Goal: Task Accomplishment & Management: Manage account settings

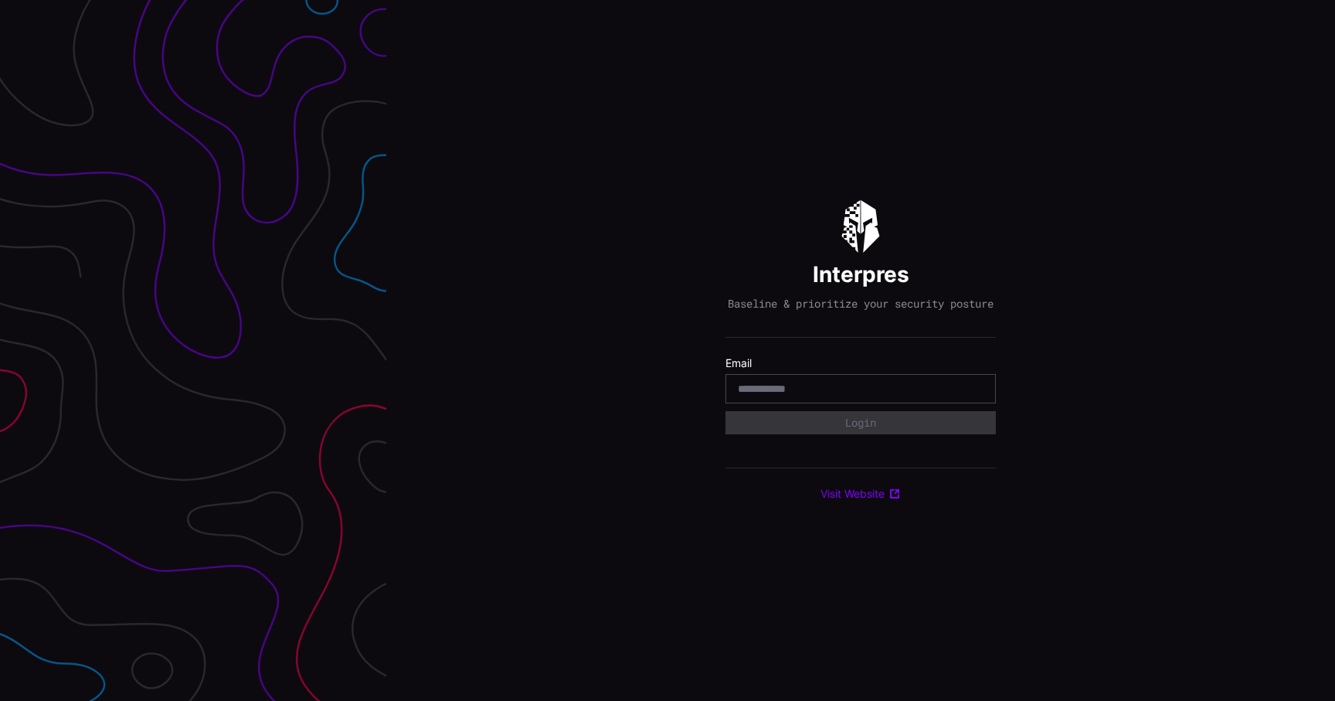
type input "**********"
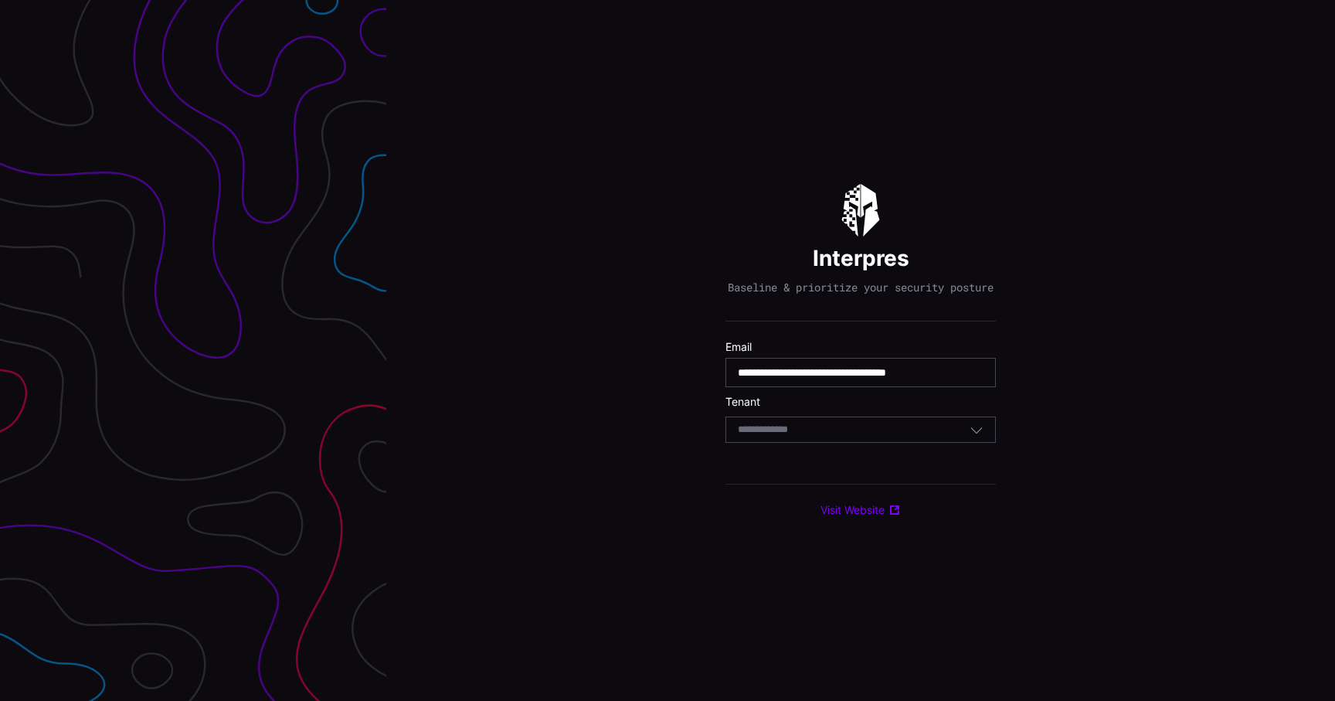
click at [810, 443] on div "Select Tenant" at bounding box center [860, 429] width 270 height 26
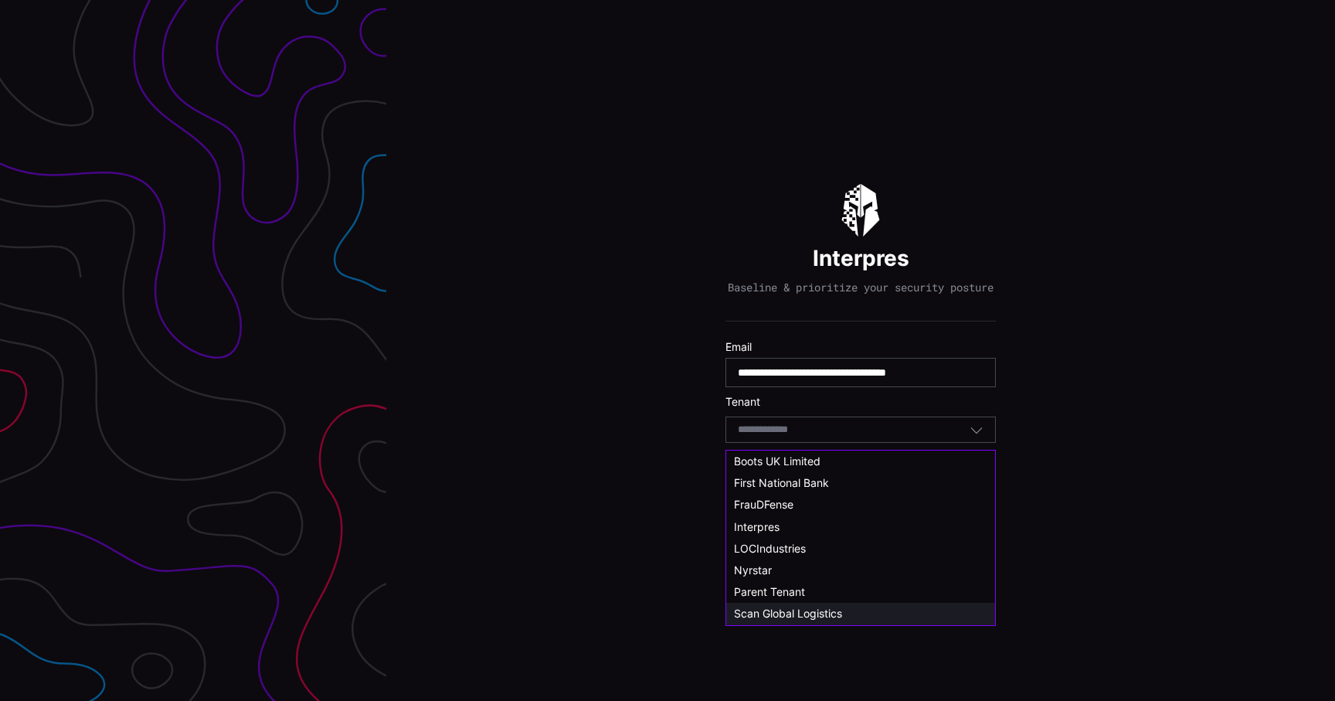
click at [806, 609] on span "Scan Global Logistics" at bounding box center [788, 612] width 108 height 13
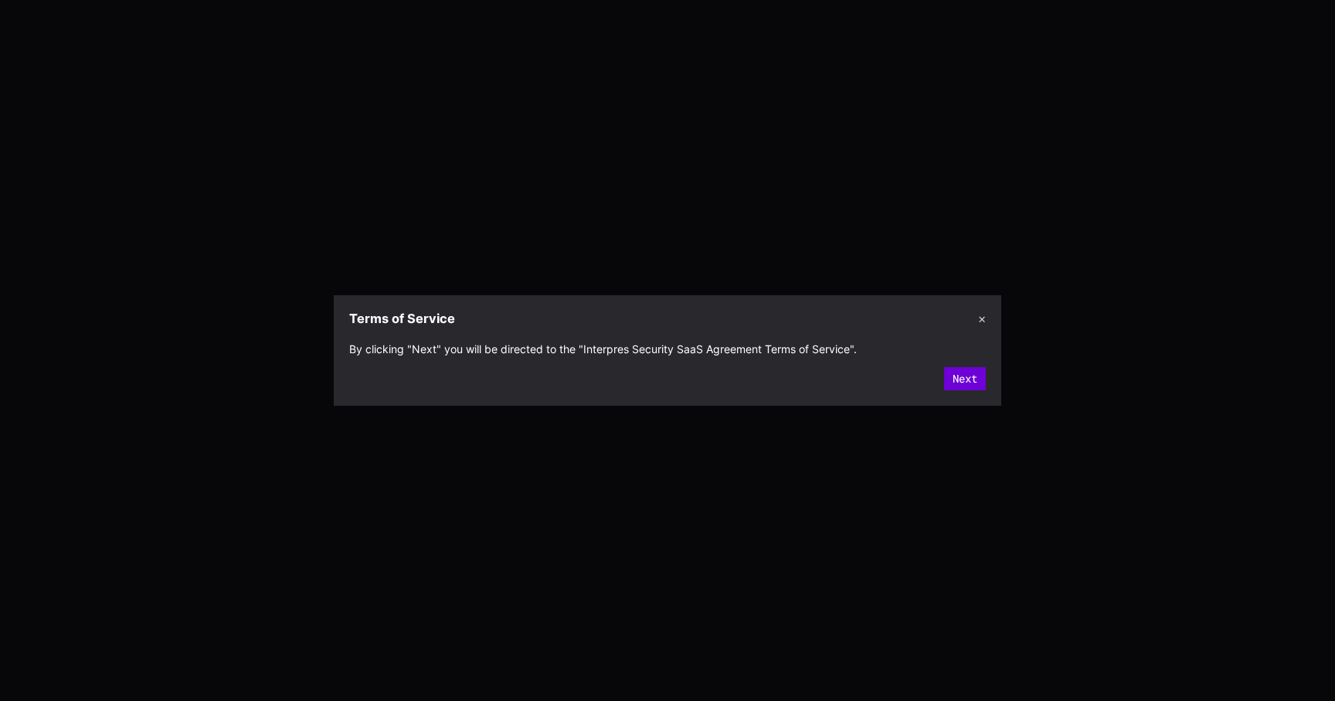
click at [975, 368] on button "Next" at bounding box center [965, 378] width 42 height 23
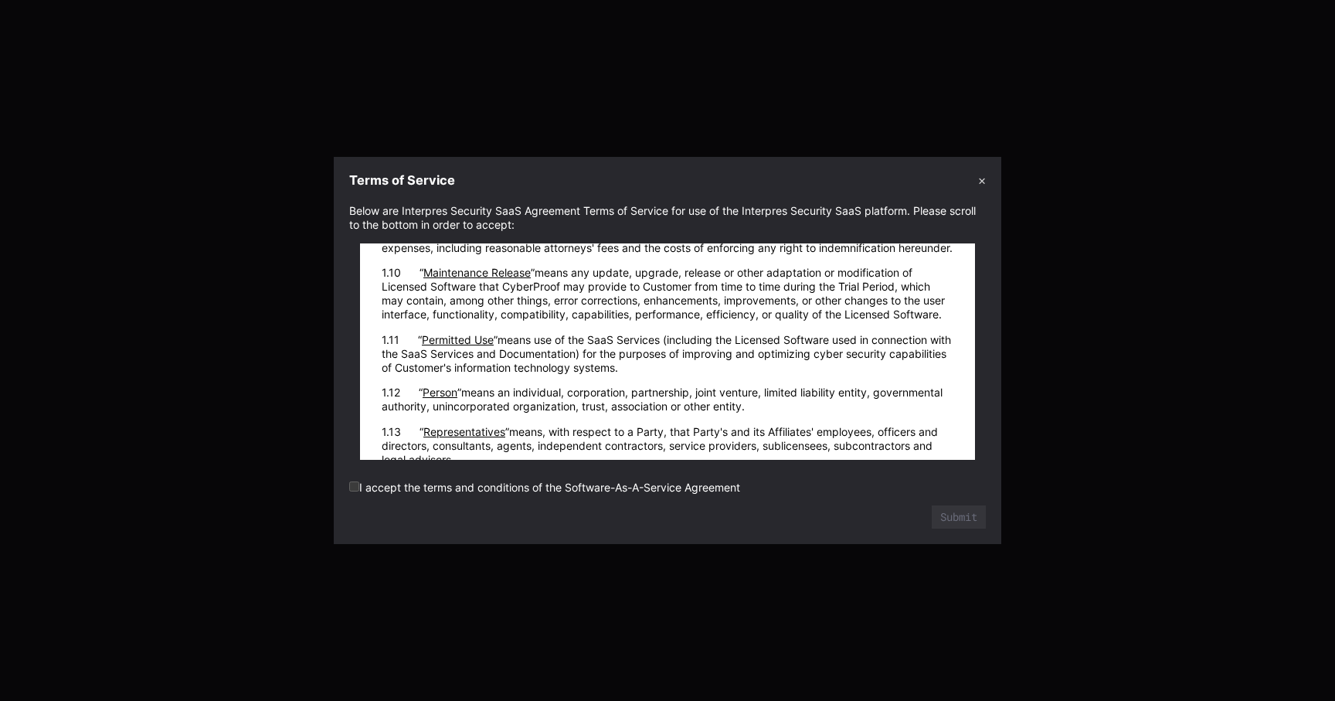
scroll to position [22833, 0]
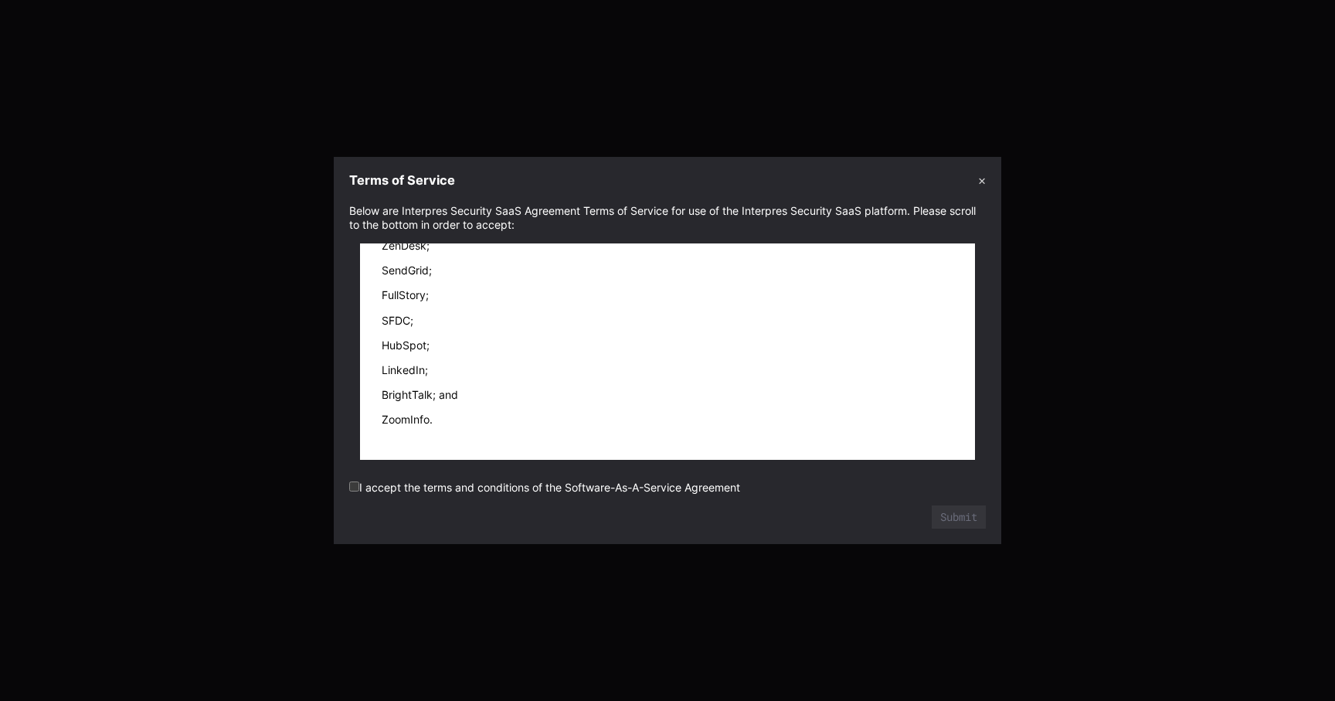
click at [663, 483] on label "I accept the terms and conditions of the Software-As-A-Service Agreement" at bounding box center [544, 486] width 391 height 13
click at [964, 521] on button "Submit" at bounding box center [959, 516] width 54 height 23
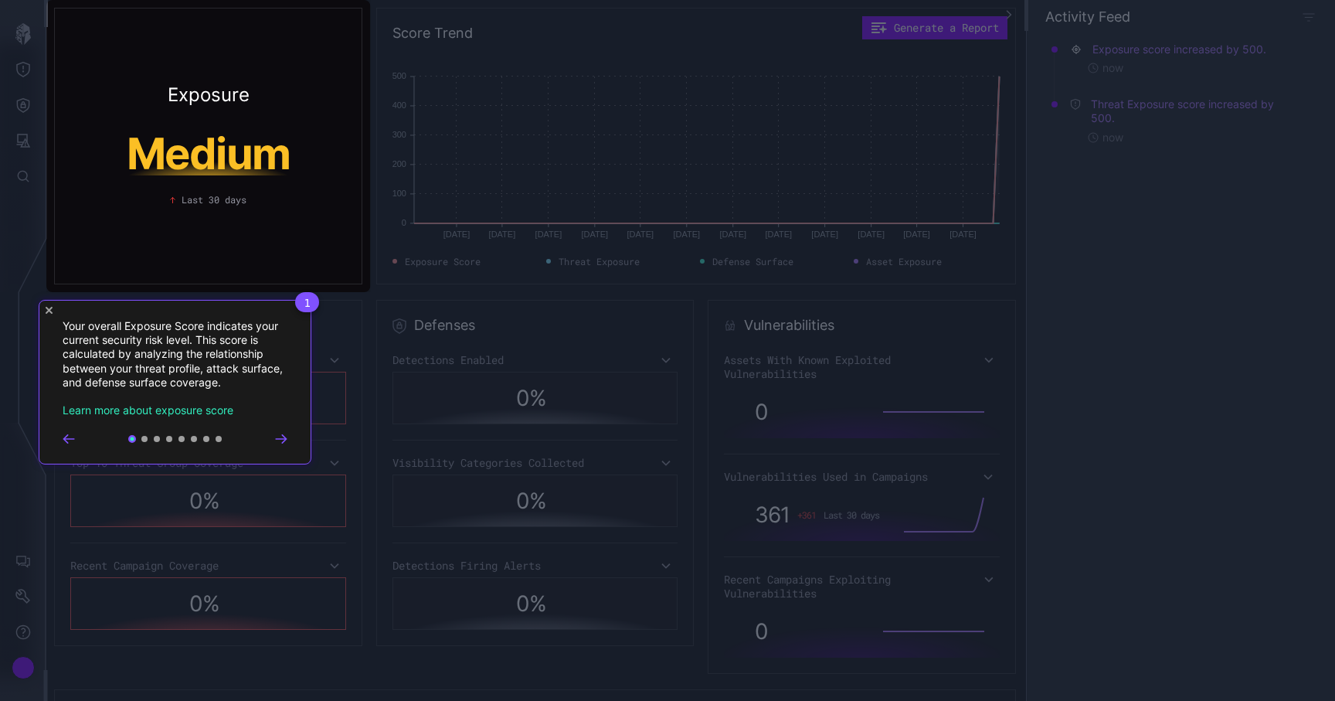
click at [58, 314] on div "1 Your overall Exposure Score indicates your current security risk level. This …" at bounding box center [175, 382] width 273 height 165
click at [49, 314] on div "1 Your overall Exposure Score indicates your current security risk level. This …" at bounding box center [175, 382] width 273 height 165
click at [295, 297] on span "1" at bounding box center [307, 302] width 24 height 20
click at [56, 311] on div "1 Your overall Exposure Score indicates your current security risk level. This …" at bounding box center [175, 382] width 273 height 165
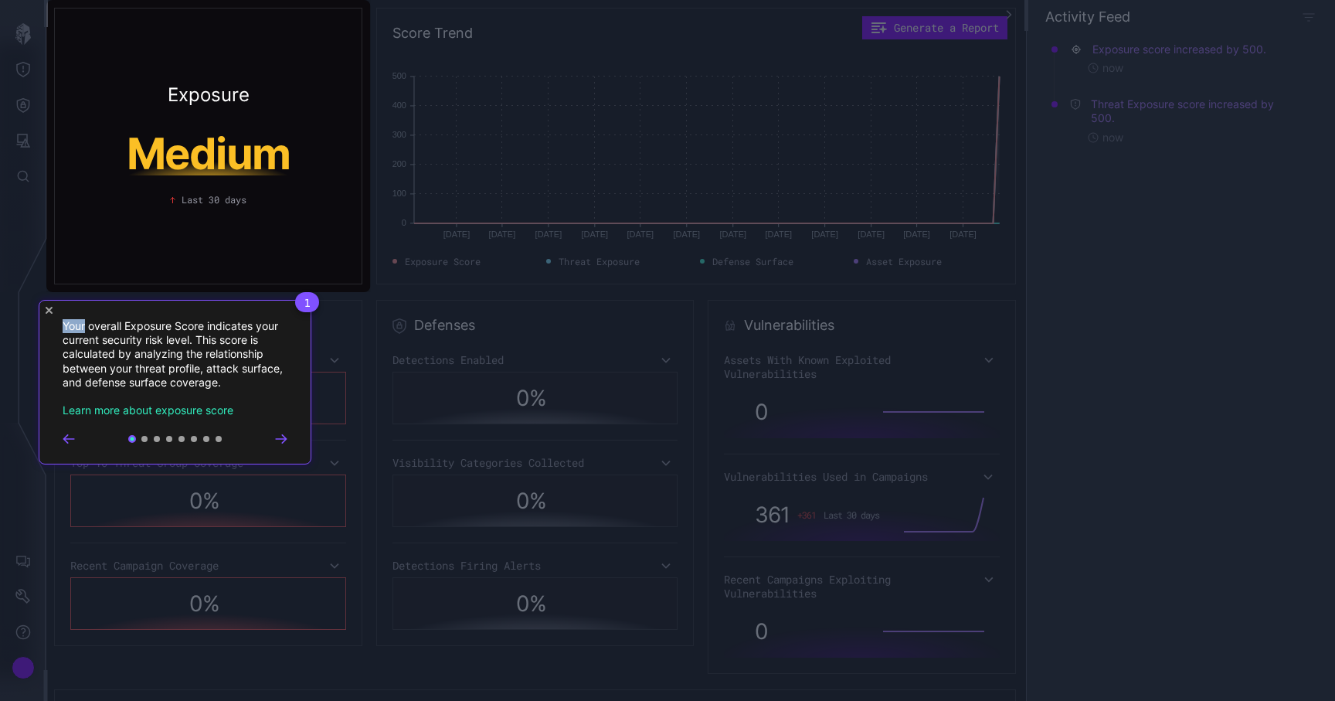
click at [56, 311] on div "1 Your overall Exposure Score indicates your current security risk level. This …" at bounding box center [175, 382] width 273 height 165
click at [51, 311] on icon "Close Tour" at bounding box center [49, 310] width 7 height 7
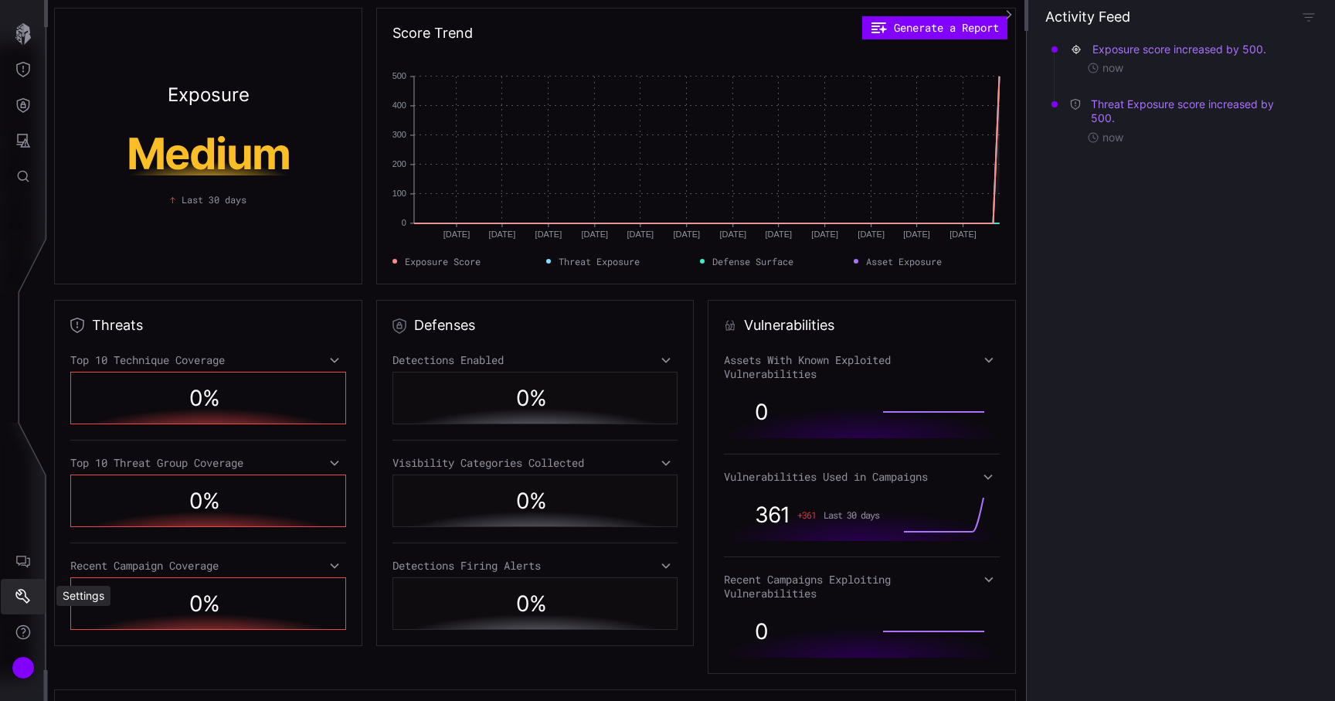
click at [29, 589] on icon "Settings" at bounding box center [22, 596] width 15 height 15
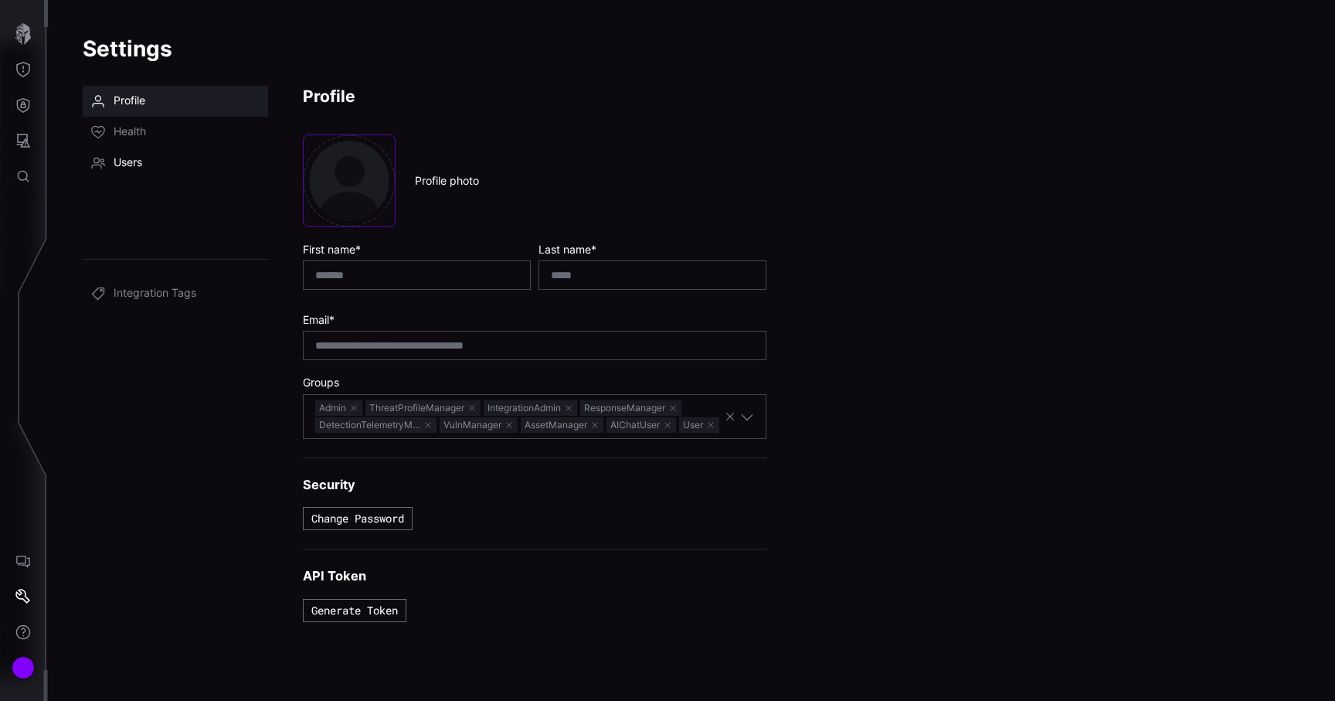
click at [132, 164] on span "Users" at bounding box center [128, 162] width 29 height 15
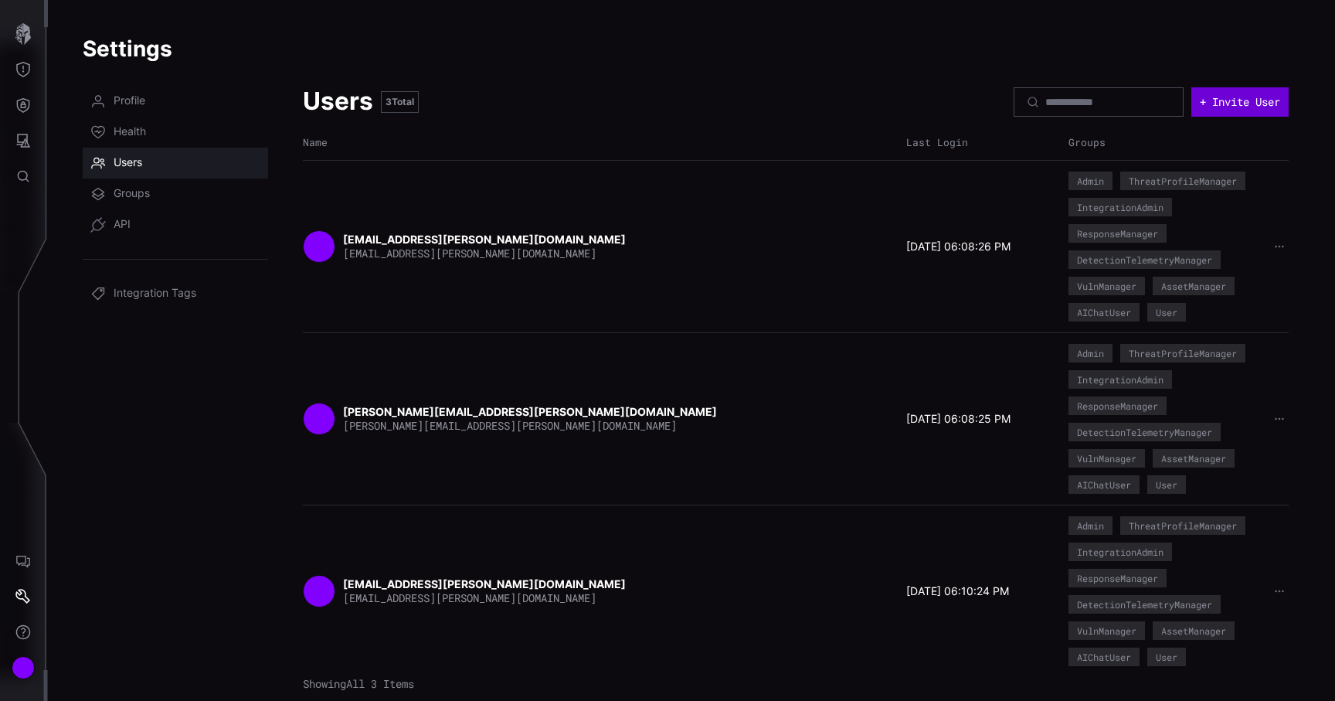
click at [1234, 89] on button "+ Invite User" at bounding box center [1239, 101] width 97 height 29
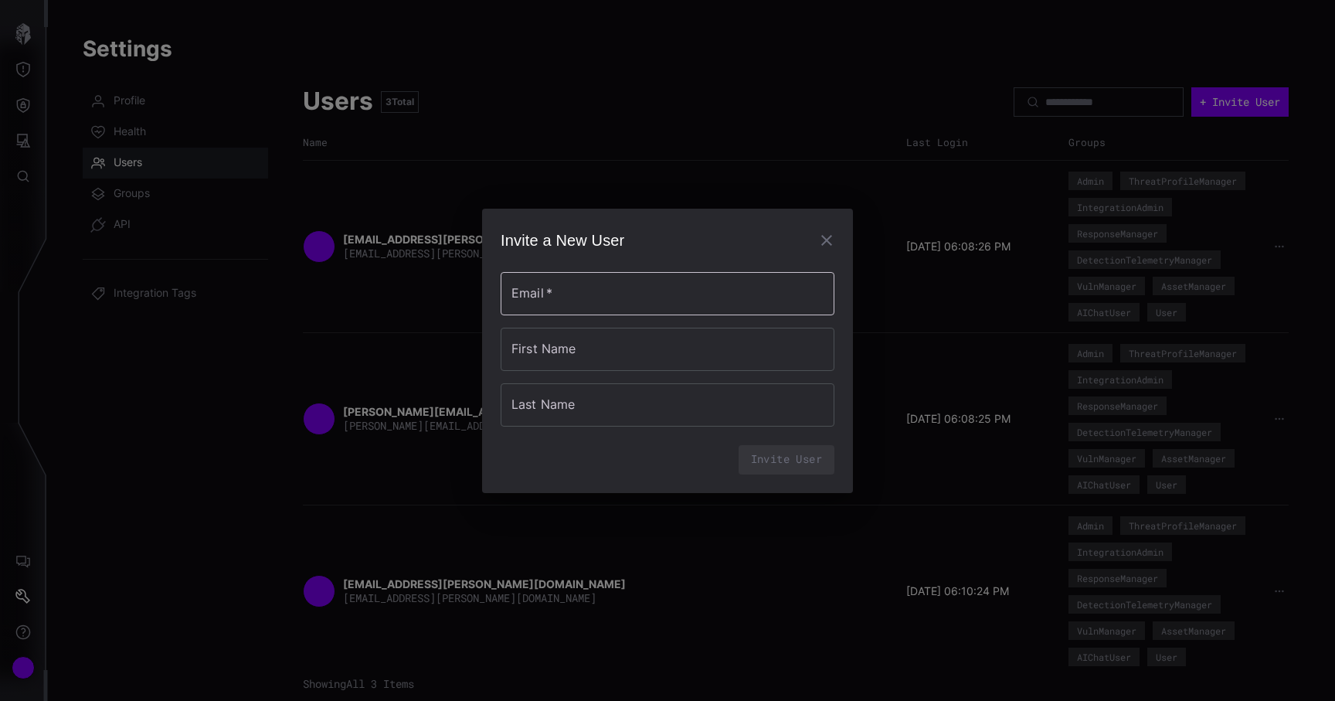
click at [729, 292] on input "Email   *" at bounding box center [668, 293] width 334 height 43
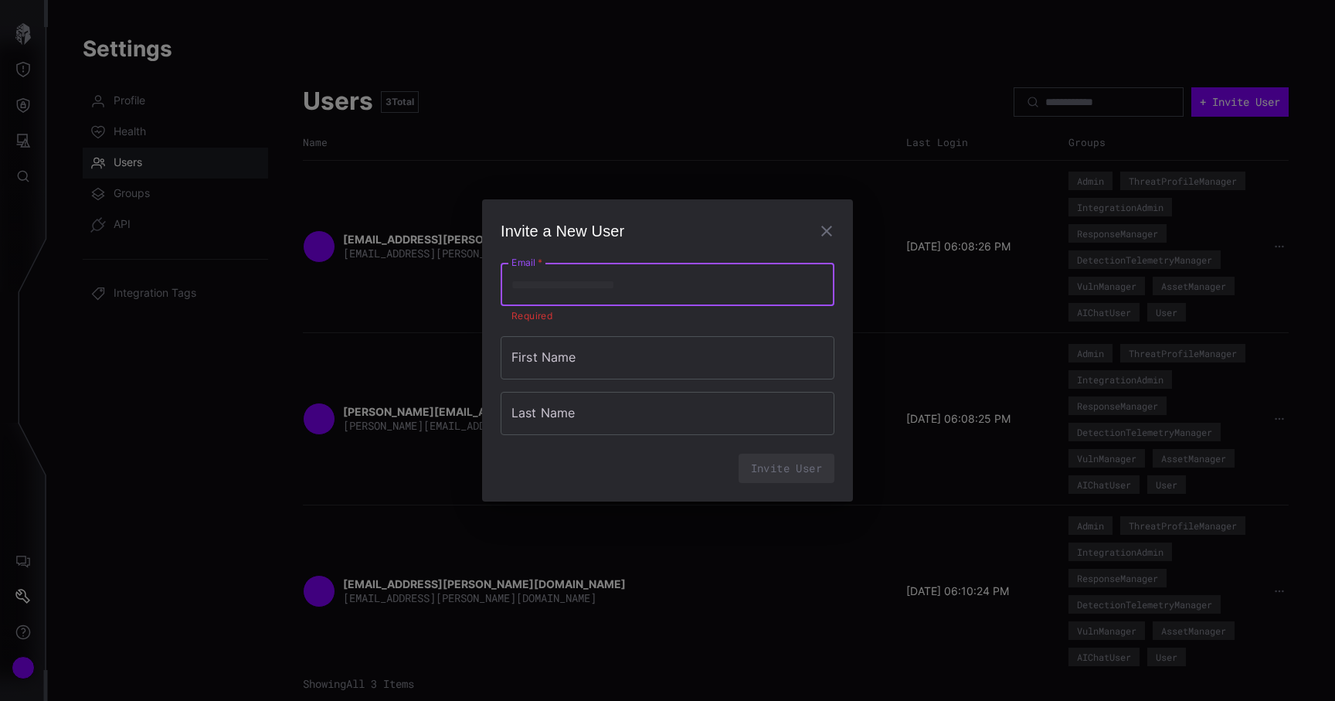
paste input "**********"
type input "**********"
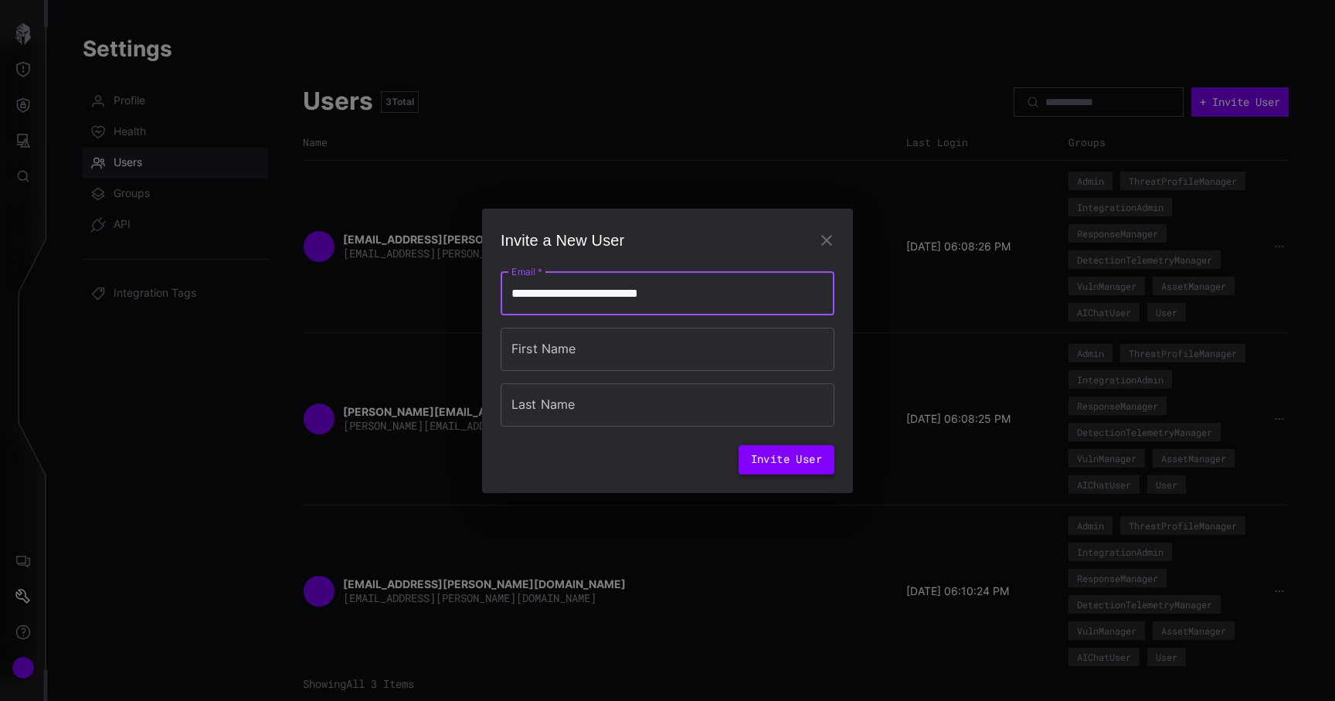
click at [791, 454] on button "Invite User" at bounding box center [786, 459] width 96 height 29
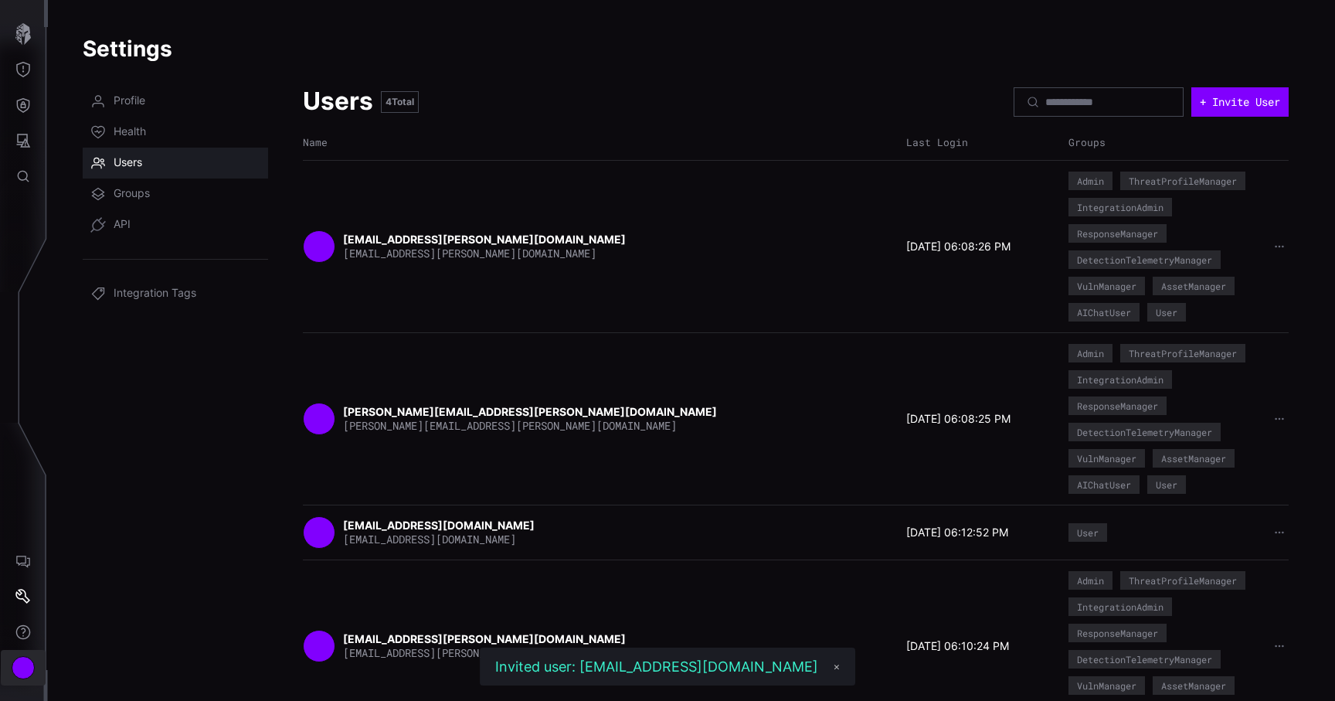
click at [22, 679] on button "Account" at bounding box center [23, 668] width 45 height 36
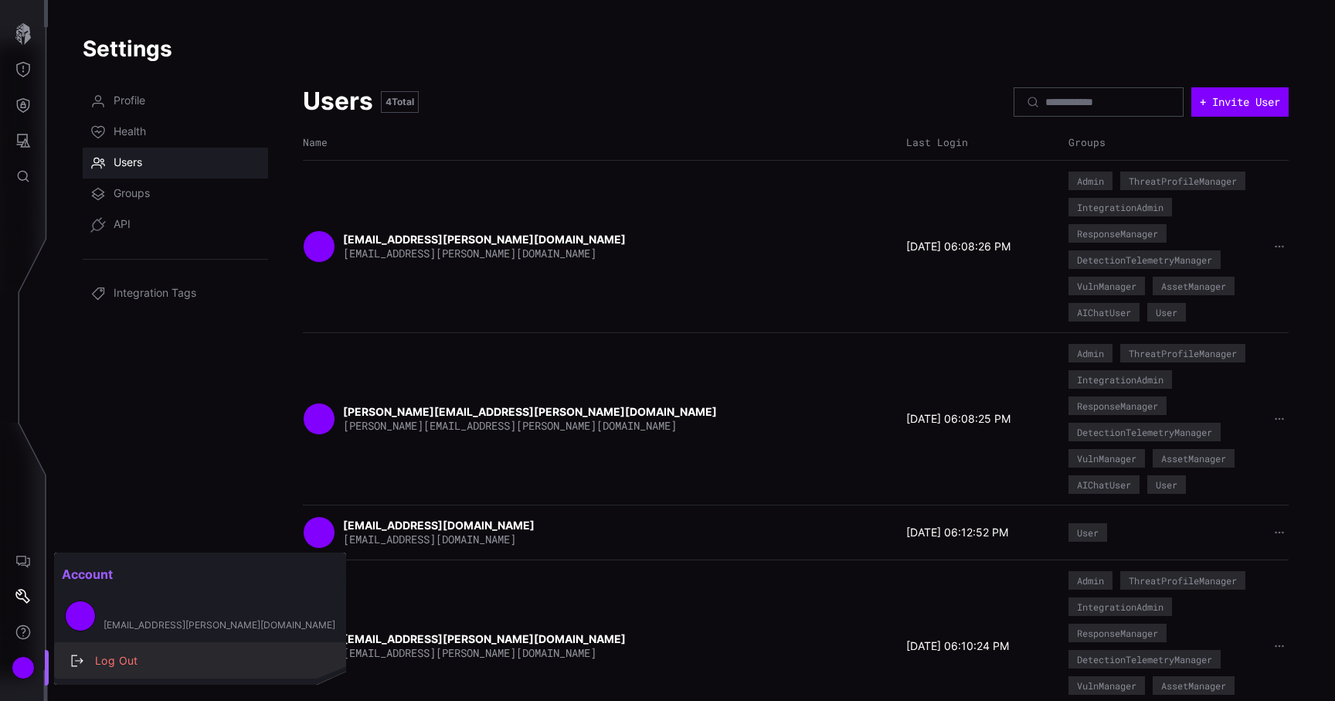
click at [114, 657] on div "Log Out" at bounding box center [208, 660] width 242 height 19
